Goal: Task Accomplishment & Management: Use online tool/utility

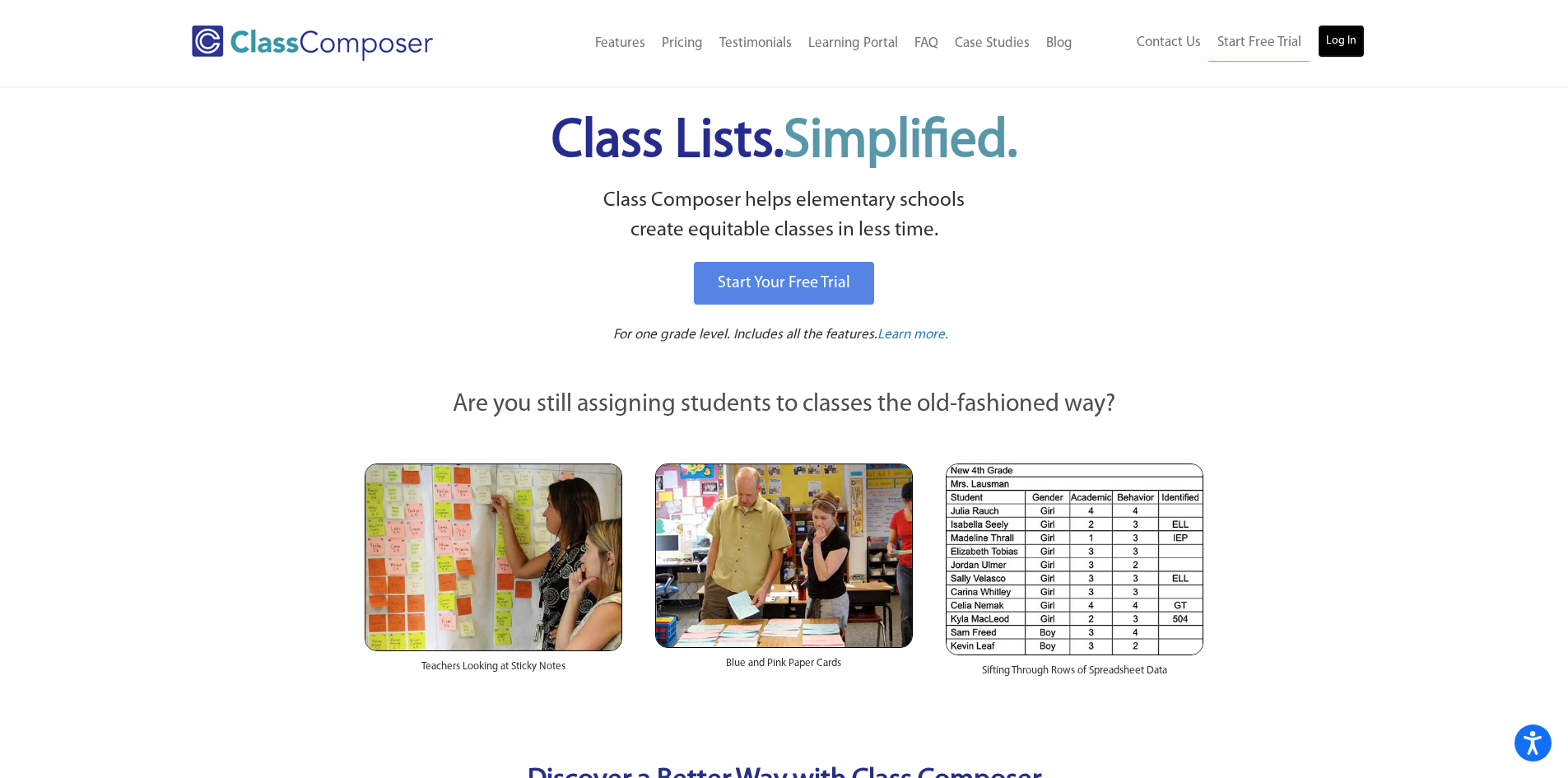
click at [1357, 43] on link "Log In" at bounding box center [1340, 41] width 47 height 33
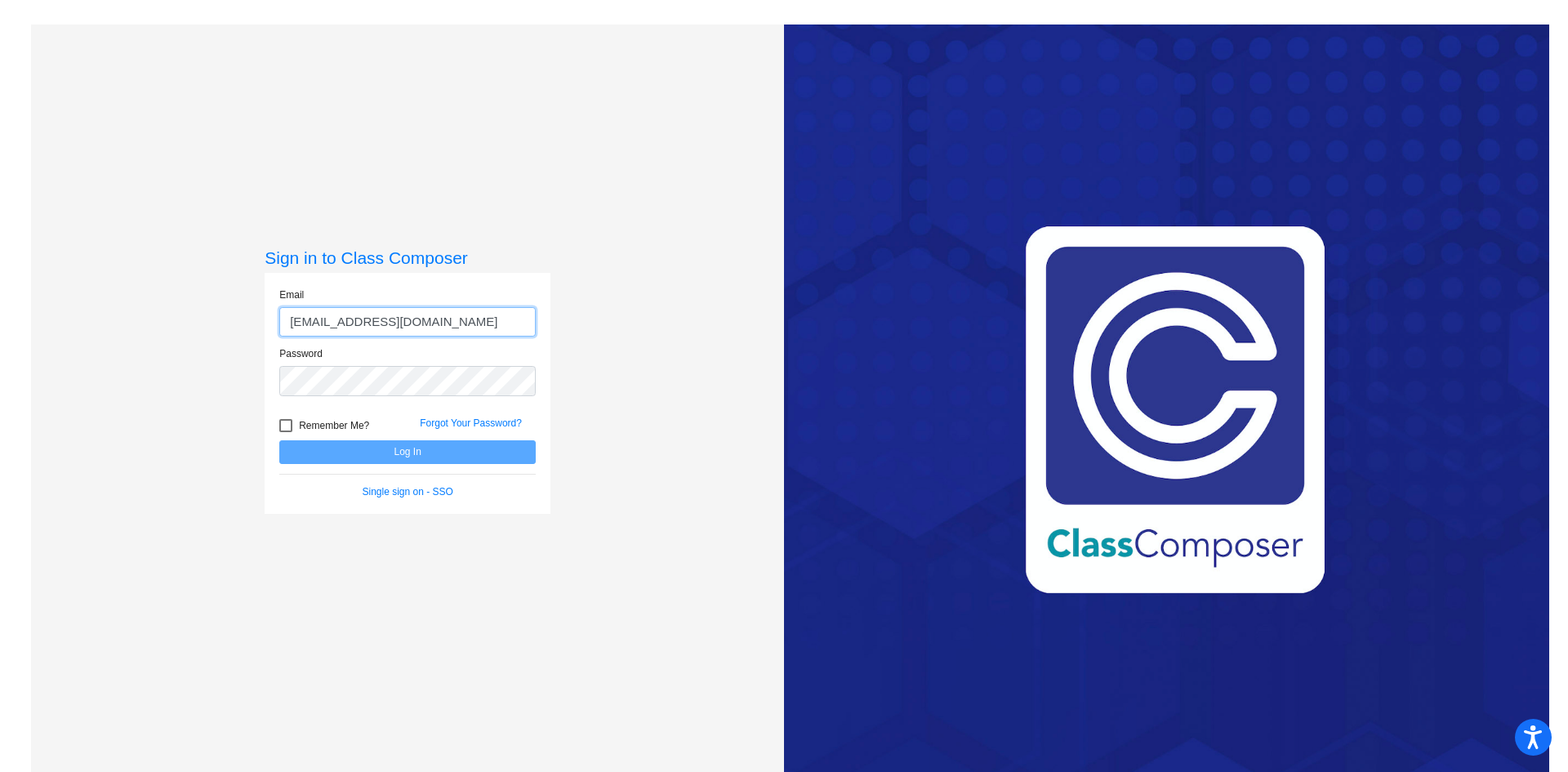
type input "[EMAIL_ADDRESS][DOMAIN_NAME]"
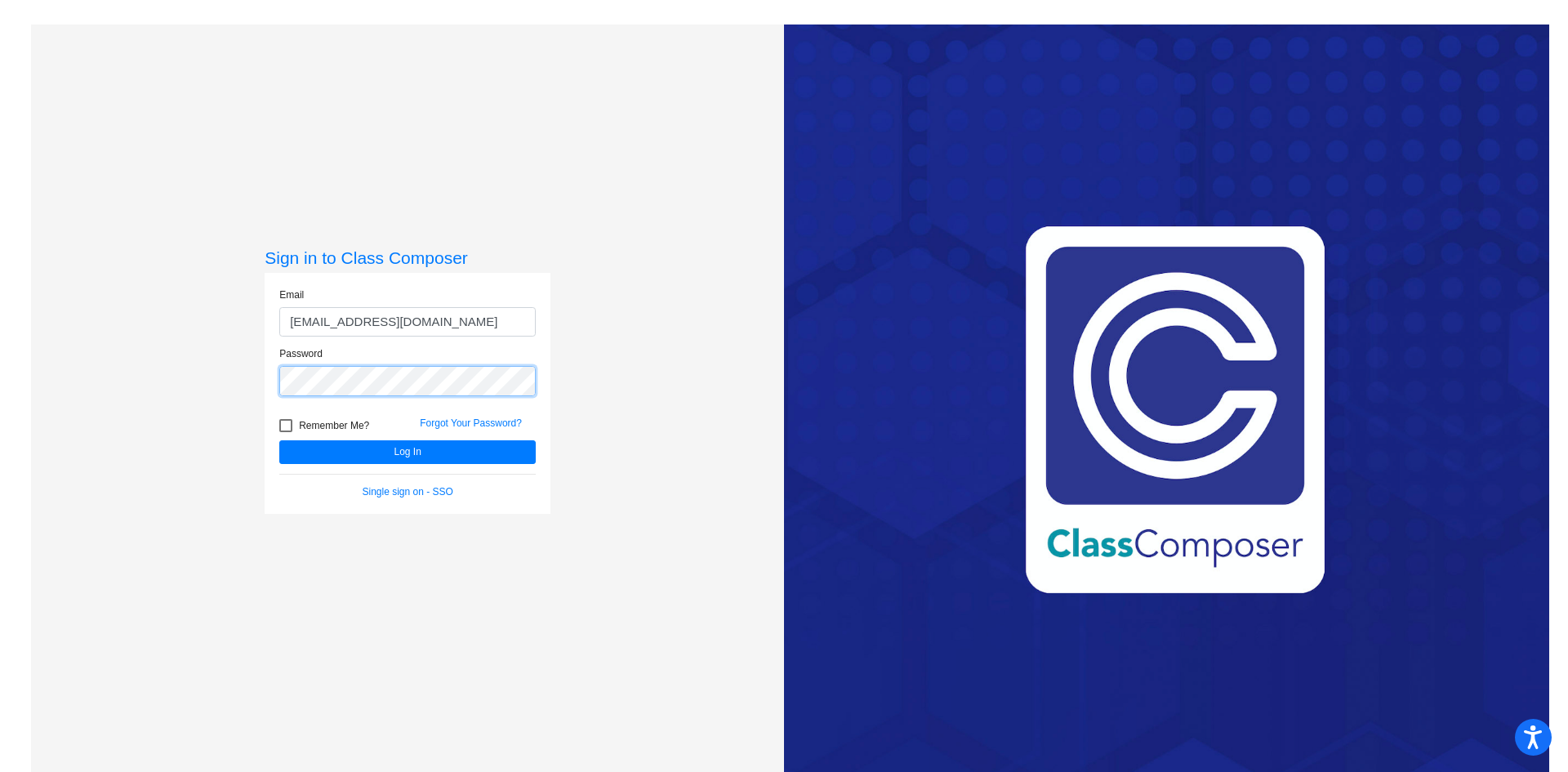
click at [279, 441] on button "Log In" at bounding box center [408, 452] width 257 height 24
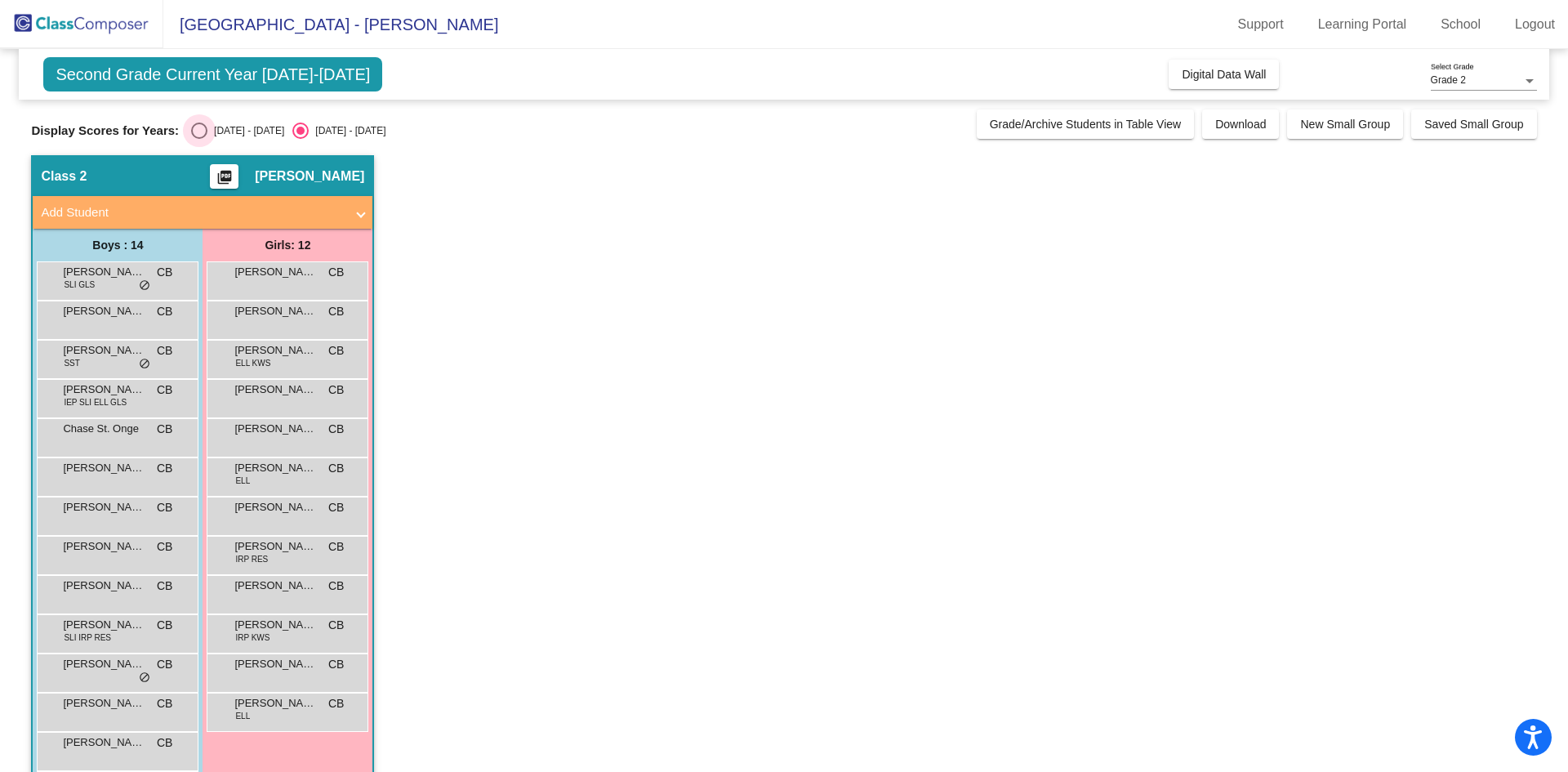
click at [210, 131] on div "[DATE] - [DATE]" at bounding box center [246, 130] width 76 height 15
click at [199, 139] on input "[DATE] - [DATE]" at bounding box center [198, 139] width 1 height 1
radio input "true"
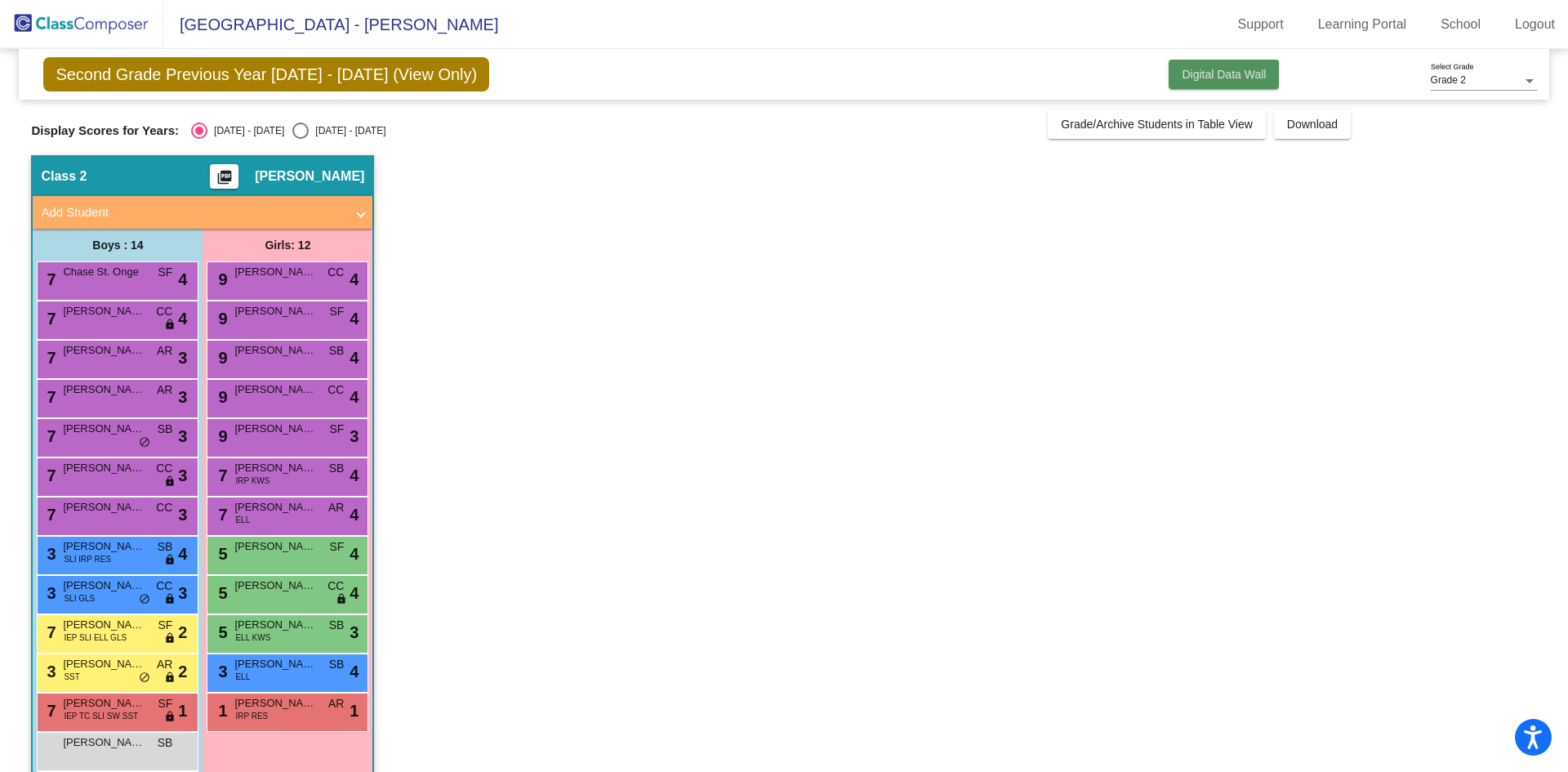
click at [1181, 79] on span "Digital Data Wall" at bounding box center [1223, 74] width 84 height 13
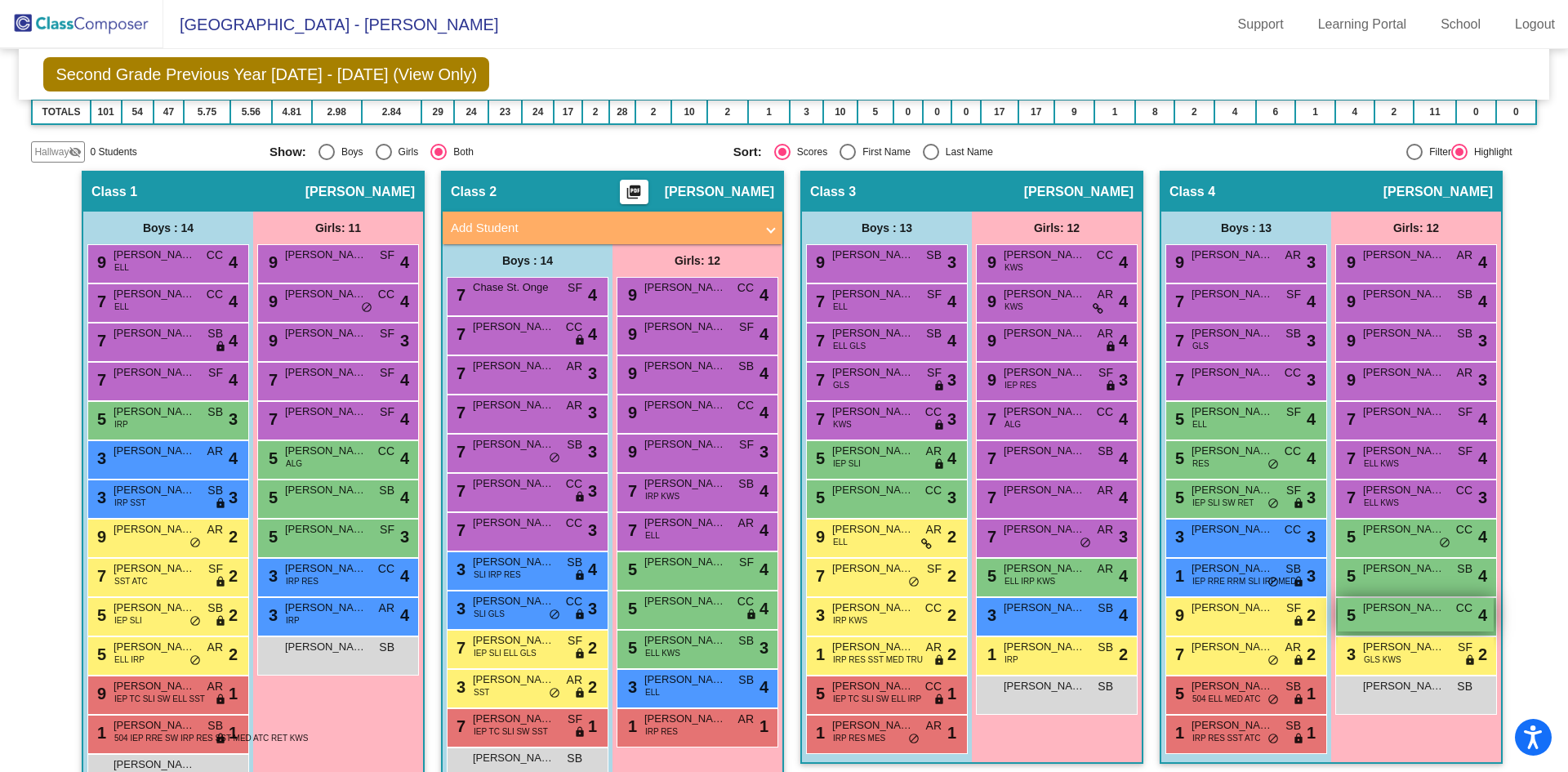
scroll to position [325, 0]
